Goal: Navigation & Orientation: Find specific page/section

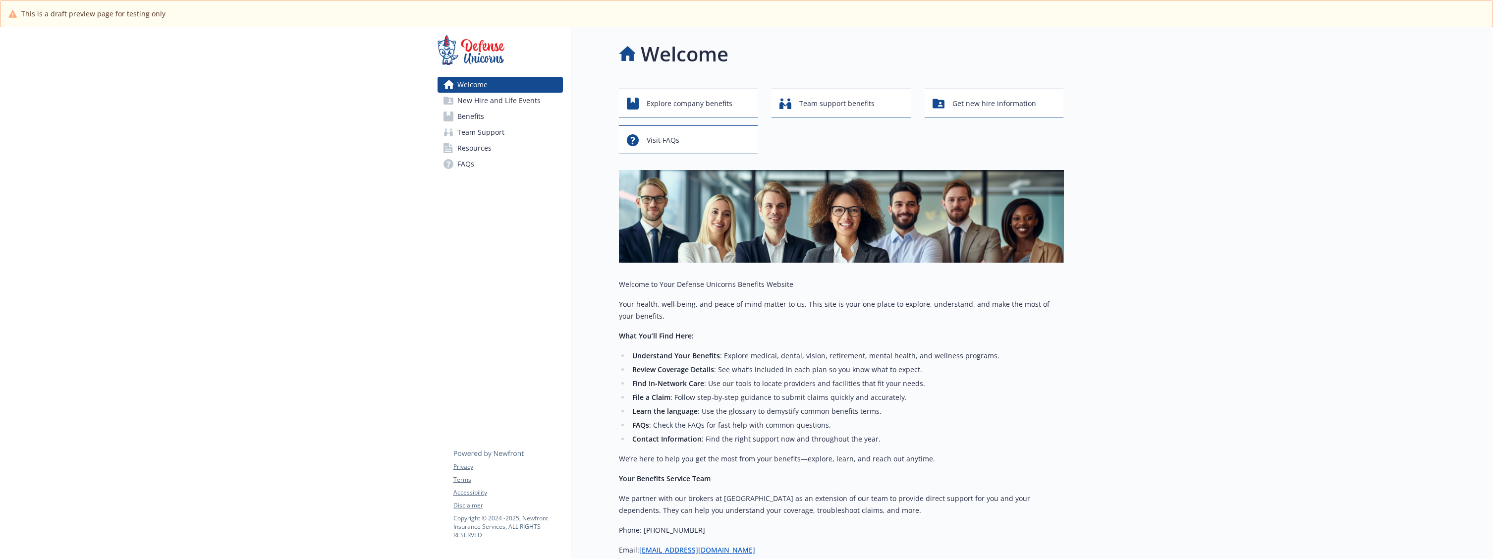
click at [1350, 368] on div at bounding box center [1279, 347] width 430 height 641
